Goal: Task Accomplishment & Management: Manage account settings

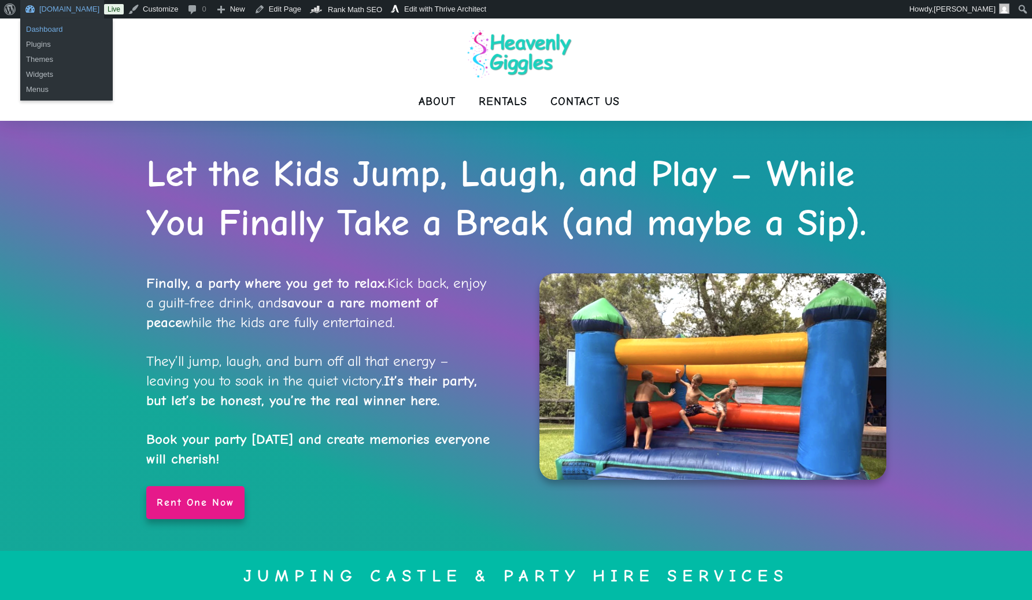
click at [46, 27] on link "Dashboard" at bounding box center [66, 29] width 93 height 15
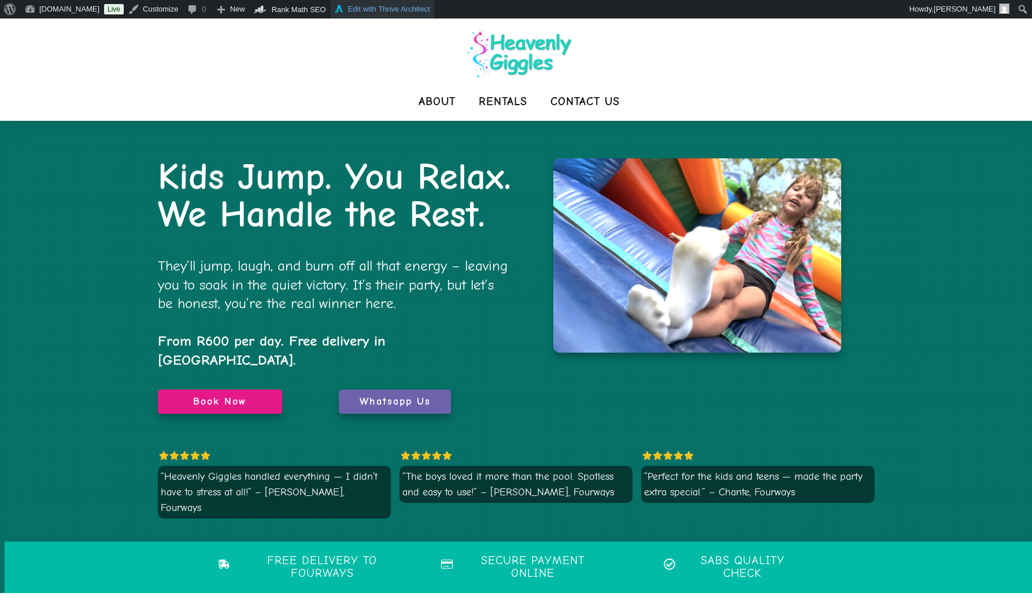
click at [408, 10] on link "Edit with Thrive Architect" at bounding box center [383, 9] width 104 height 19
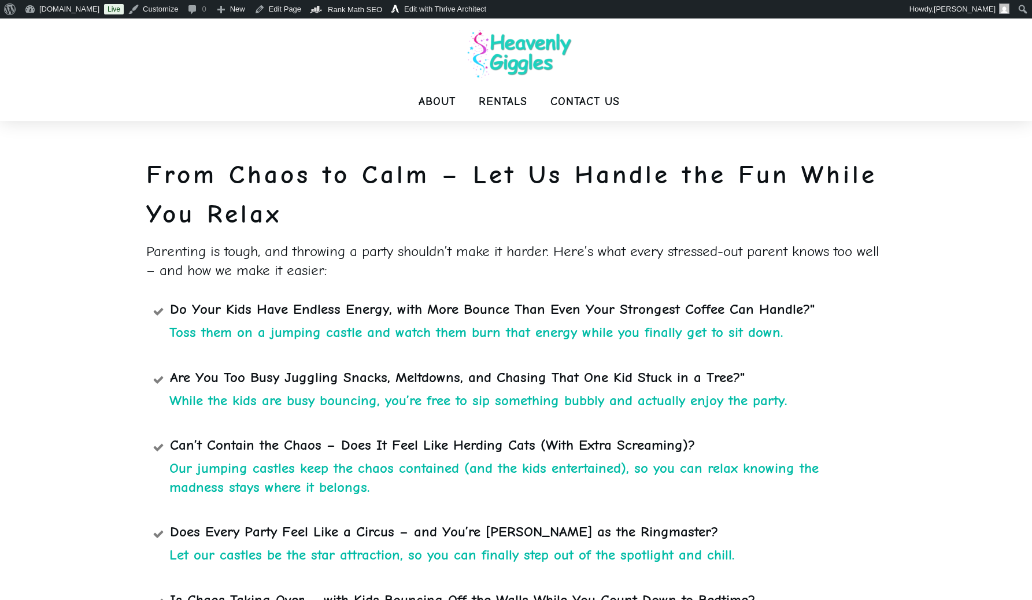
scroll to position [2138, 0]
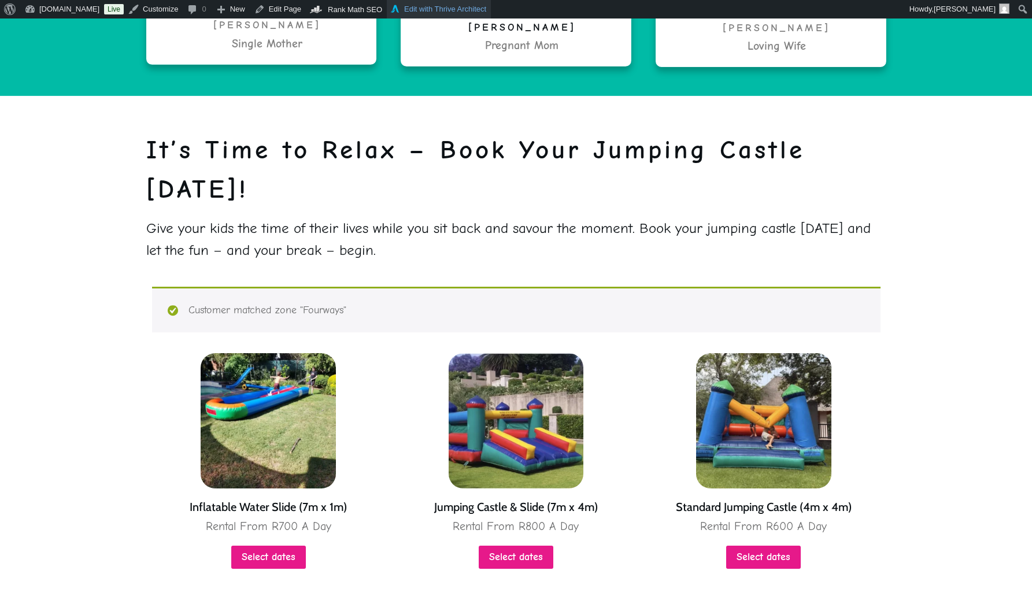
click at [442, 10] on link "Edit with Thrive Architect" at bounding box center [439, 9] width 104 height 19
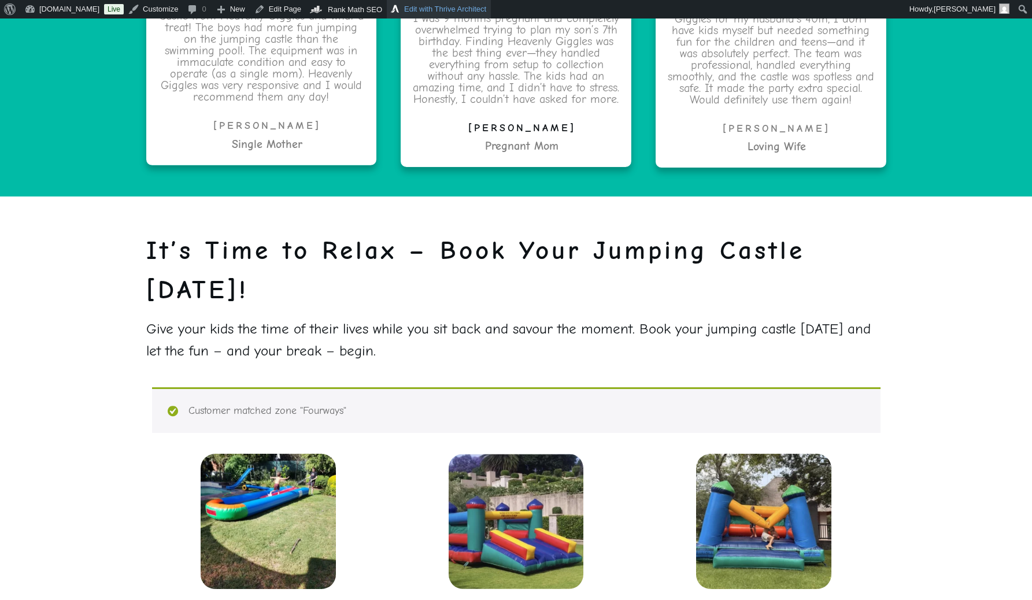
scroll to position [1491, 0]
